Goal: Transaction & Acquisition: Purchase product/service

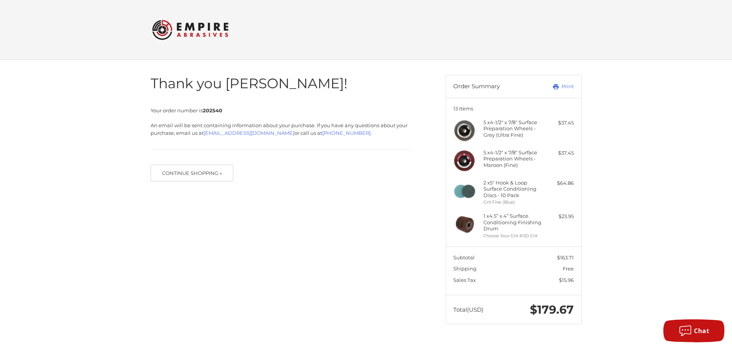
click at [203, 34] on img at bounding box center [190, 30] width 76 height 30
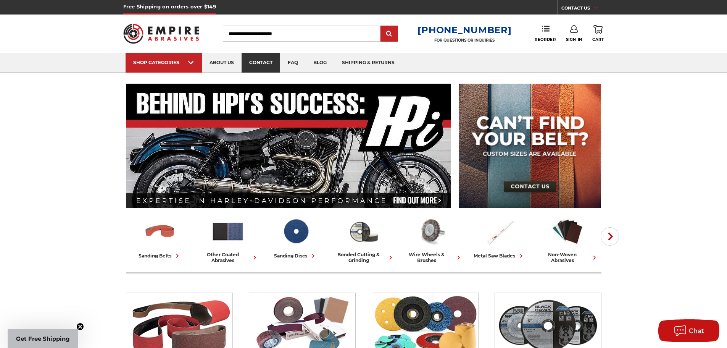
click at [268, 58] on link "contact" at bounding box center [260, 62] width 39 height 19
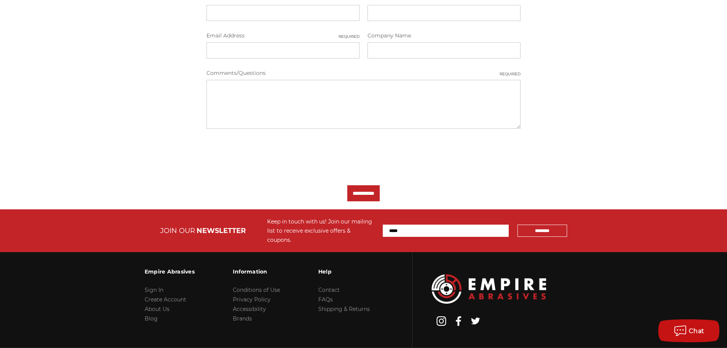
scroll to position [38, 0]
